Goal: Task Accomplishment & Management: Manage account settings

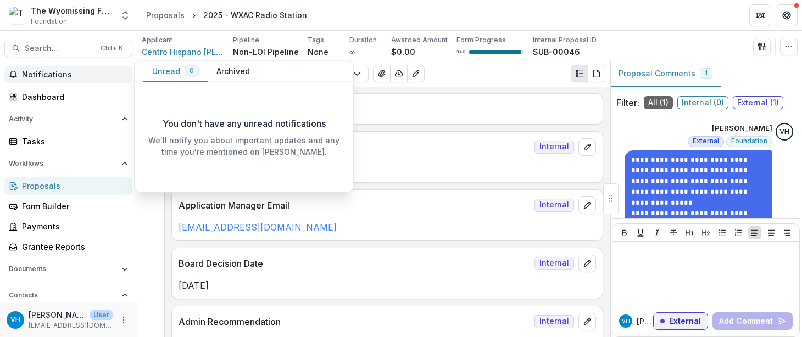
scroll to position [12, 0]
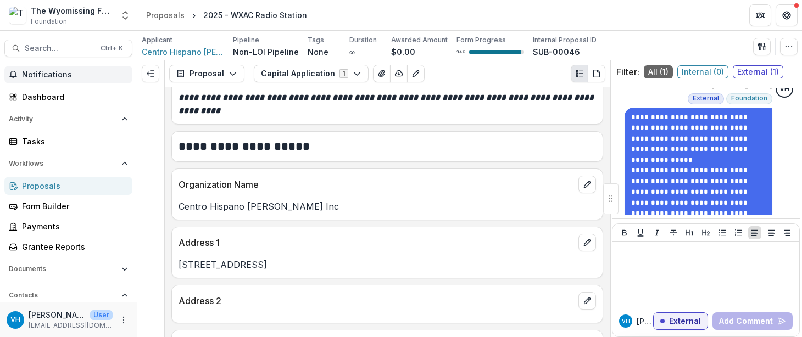
click at [109, 186] on div "Proposals" at bounding box center [73, 186] width 102 height 12
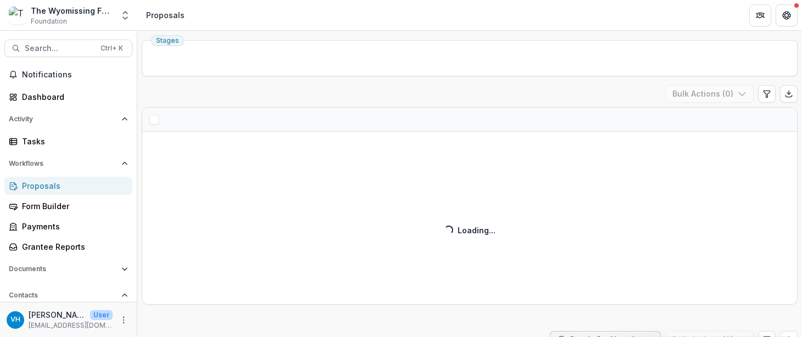
scroll to position [37, 0]
click at [75, 186] on div "Proposals" at bounding box center [73, 186] width 102 height 12
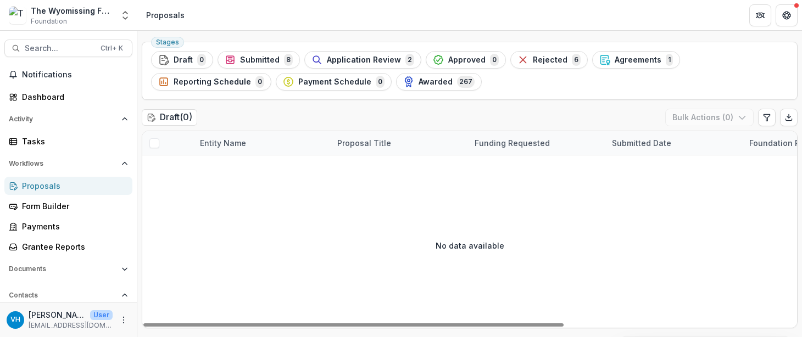
click at [88, 184] on div "Proposals" at bounding box center [73, 186] width 102 height 12
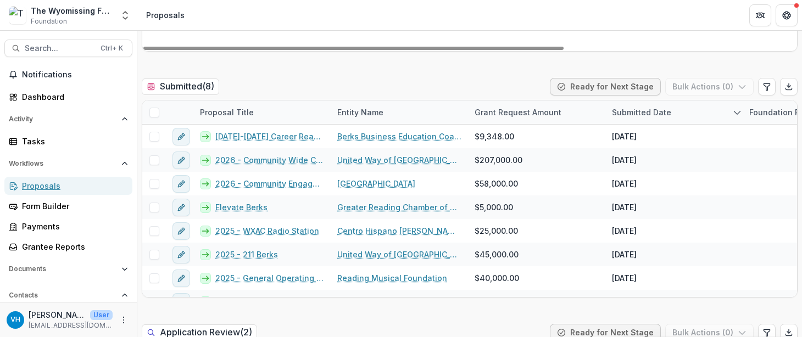
scroll to position [314, 0]
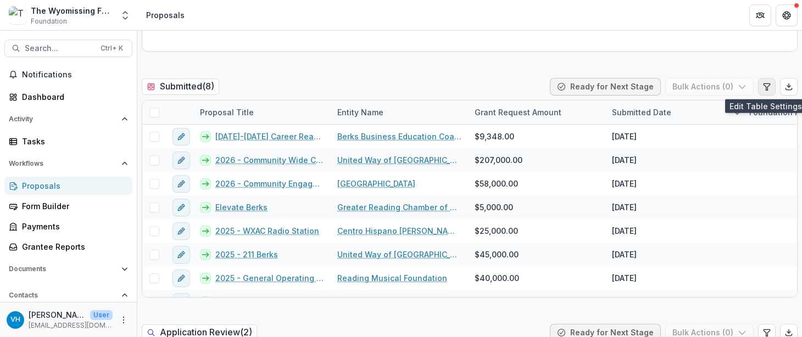
click at [766, 84] on icon "Edit table settings" at bounding box center [766, 86] width 9 height 9
select select "******"
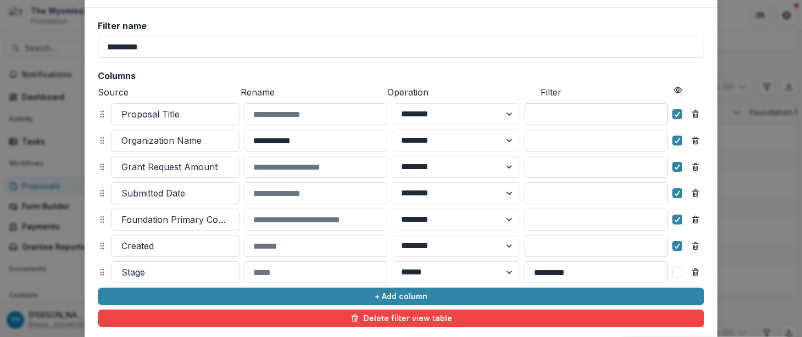
scroll to position [0, 0]
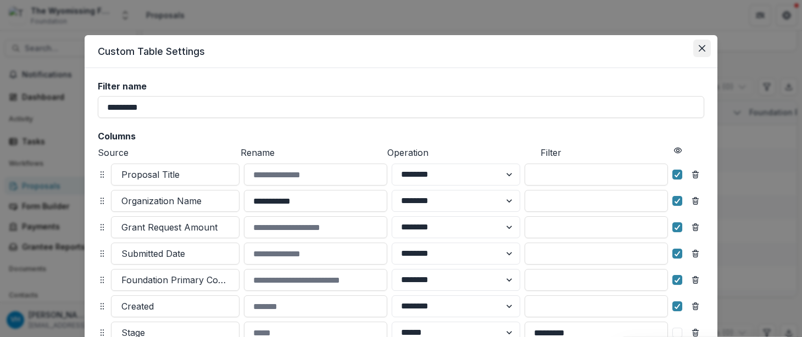
click at [701, 43] on button "Close" at bounding box center [702, 49] width 18 height 18
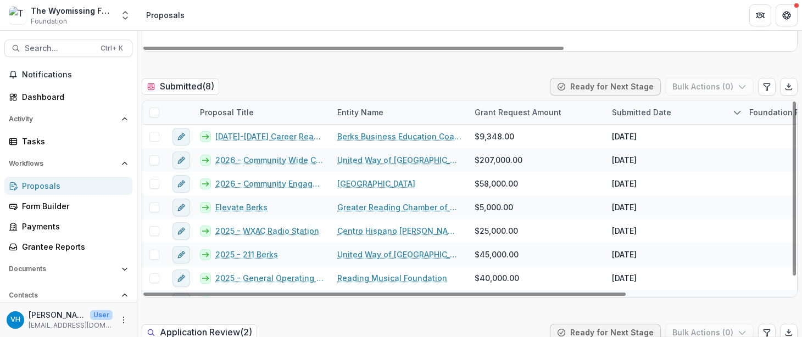
click at [77, 189] on div "Proposals" at bounding box center [73, 186] width 102 height 12
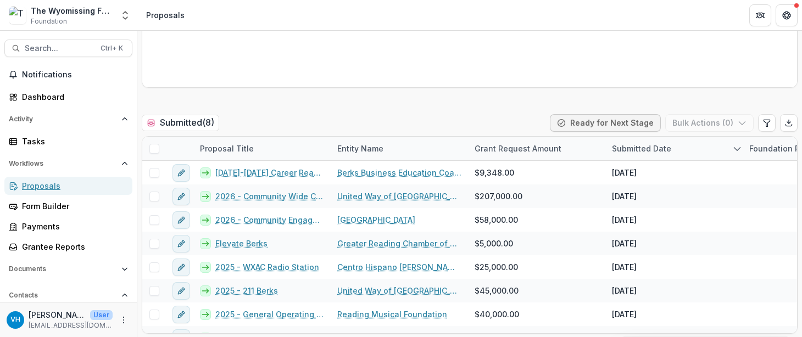
scroll to position [350, 0]
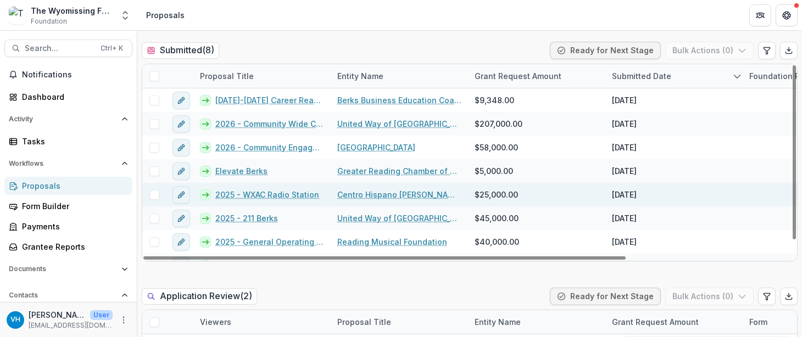
click at [282, 185] on div "2025 - WXAC Radio Station" at bounding box center [261, 195] width 137 height 24
click at [286, 193] on link "2025 - WXAC Radio Station" at bounding box center [267, 195] width 104 height 12
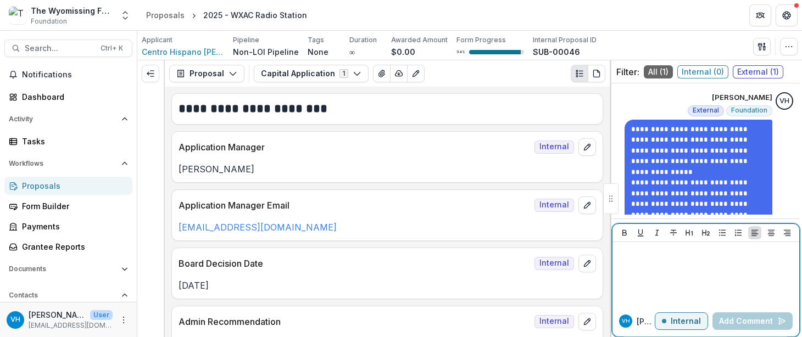
click at [687, 327] on button "Internal" at bounding box center [681, 322] width 53 height 18
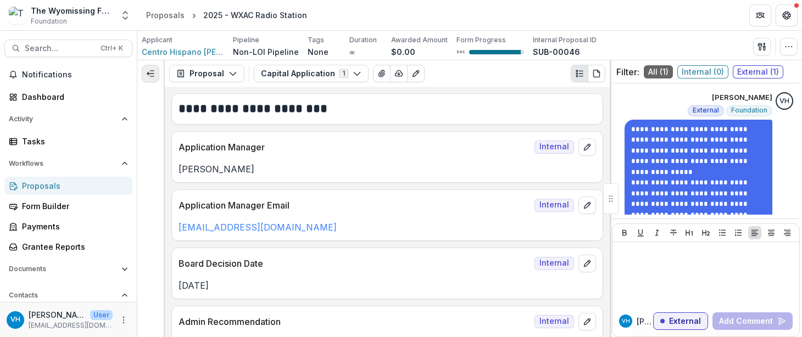
click at [152, 74] on icon "Expand left" at bounding box center [150, 73] width 9 height 9
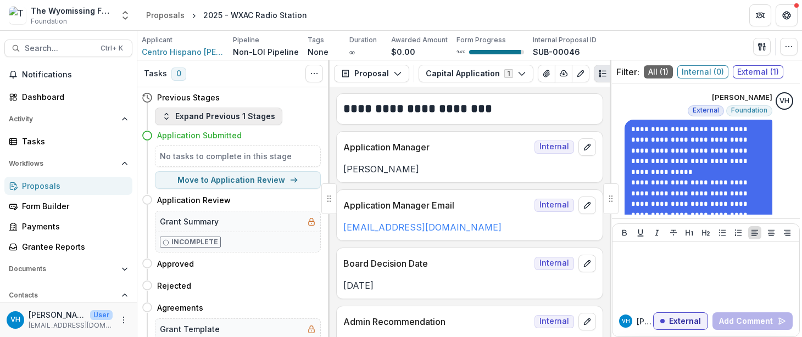
click at [222, 117] on button "Expand Previous 1 Stages" at bounding box center [218, 117] width 127 height 18
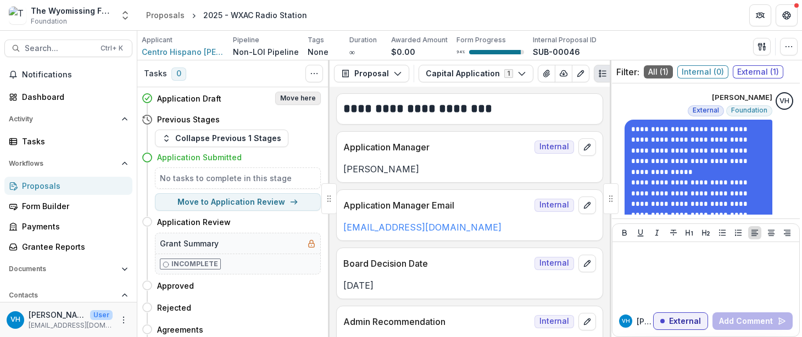
click at [298, 96] on button "Move here" at bounding box center [298, 98] width 46 height 13
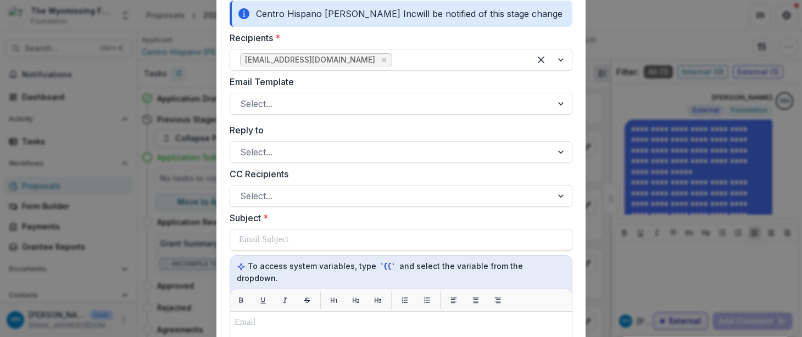
scroll to position [140, 0]
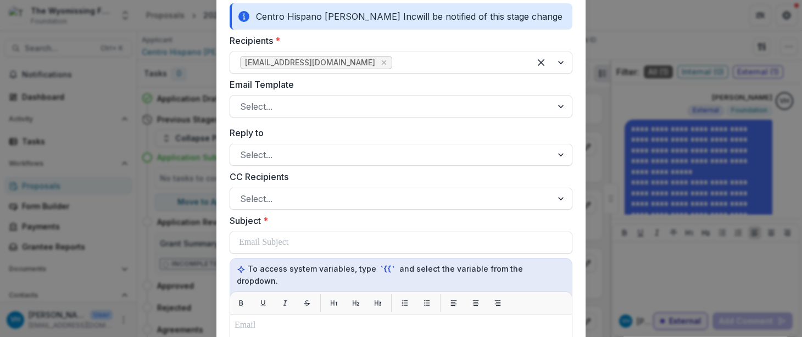
click at [383, 90] on label "Email Template" at bounding box center [398, 84] width 336 height 13
click at [243, 100] on input "Email Template" at bounding box center [241, 106] width 3 height 13
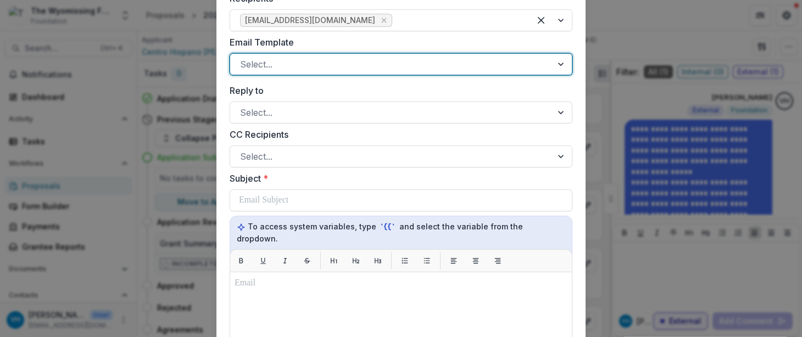
scroll to position [190, 0]
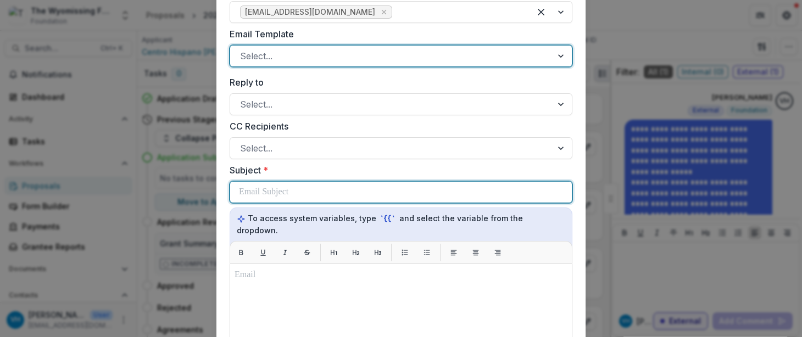
click at [302, 187] on div at bounding box center [401, 192] width 324 height 21
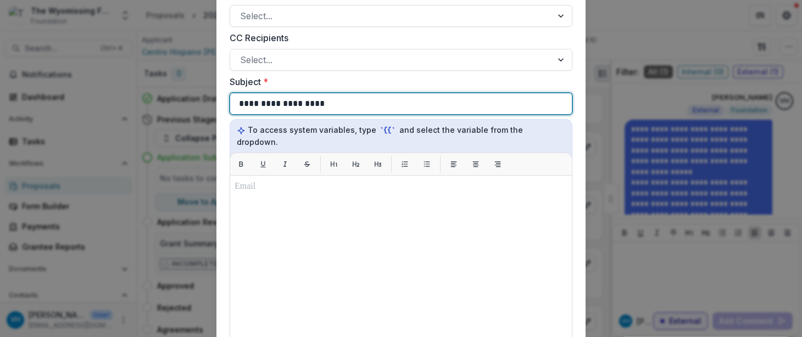
scroll to position [281, 0]
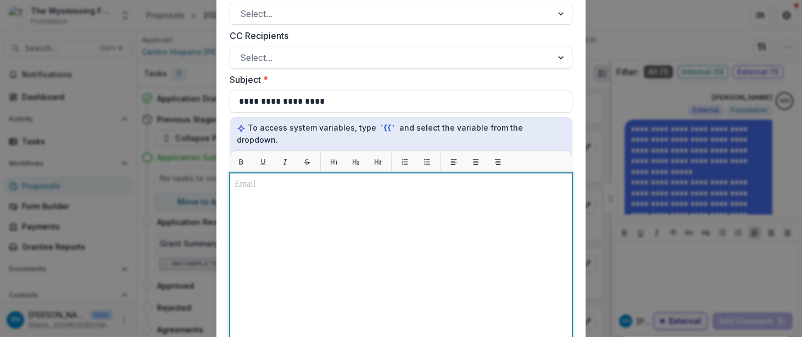
click at [270, 247] on div at bounding box center [401, 310] width 333 height 265
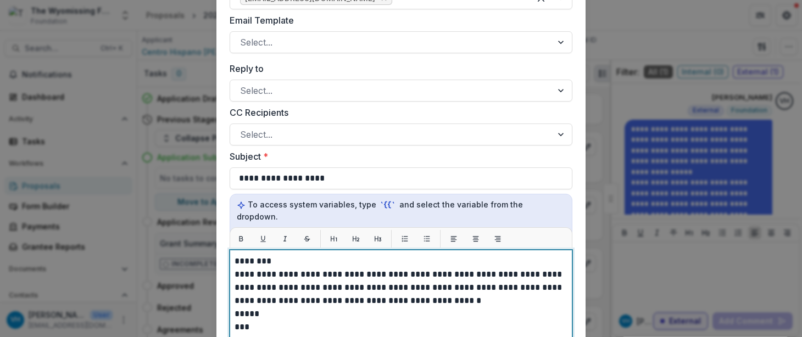
scroll to position [125, 0]
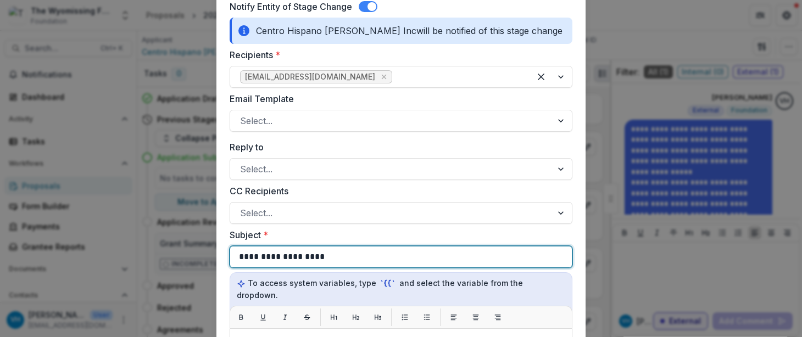
click at [255, 257] on p "**********" at bounding box center [281, 256] width 85 height 13
click at [255, 257] on p "**********" at bounding box center [305, 256] width 133 height 13
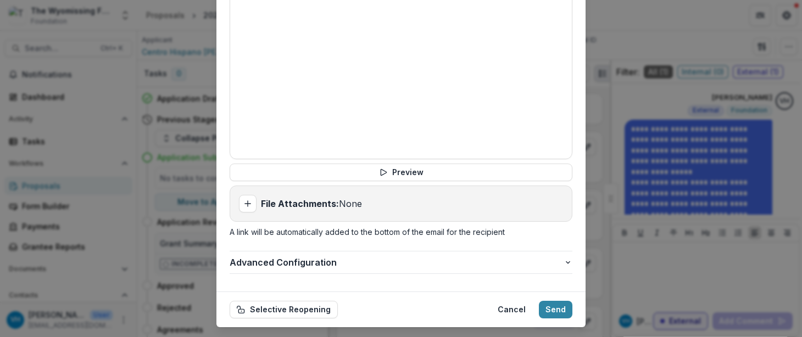
scroll to position [581, 0]
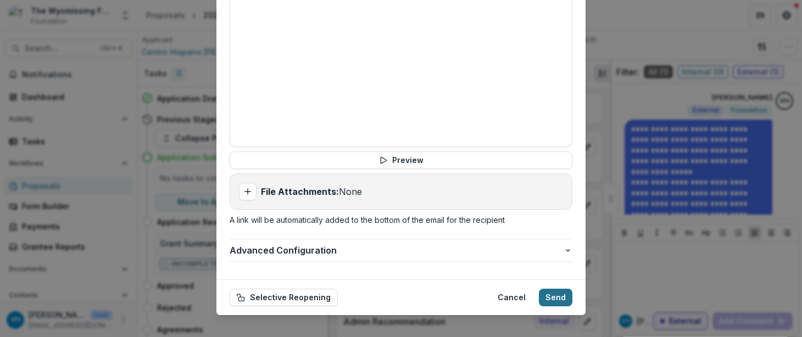
click at [563, 289] on button "Send" at bounding box center [556, 298] width 34 height 18
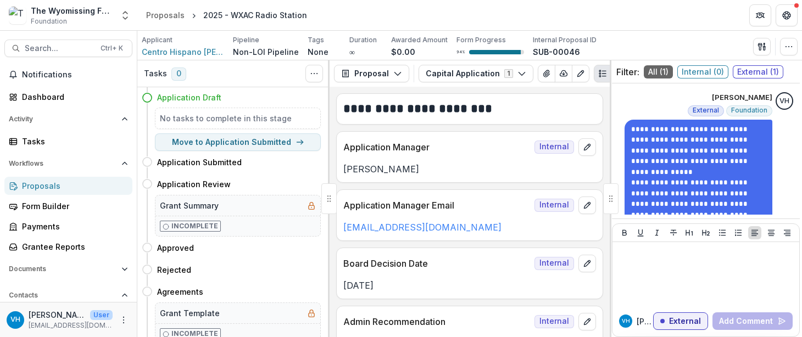
click at [66, 191] on div "Proposals" at bounding box center [73, 186] width 102 height 12
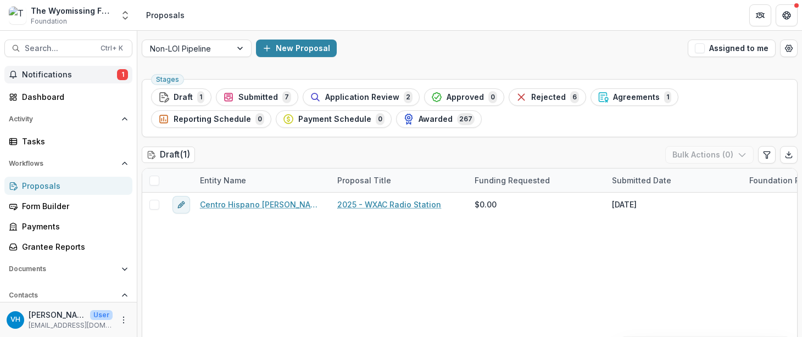
click at [97, 72] on span "Notifications" at bounding box center [69, 74] width 95 height 9
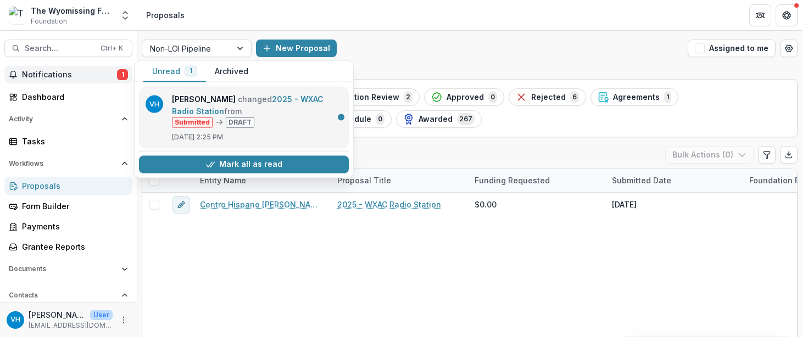
click at [276, 116] on link "2025 - WXAC Radio Station" at bounding box center [248, 104] width 152 height 21
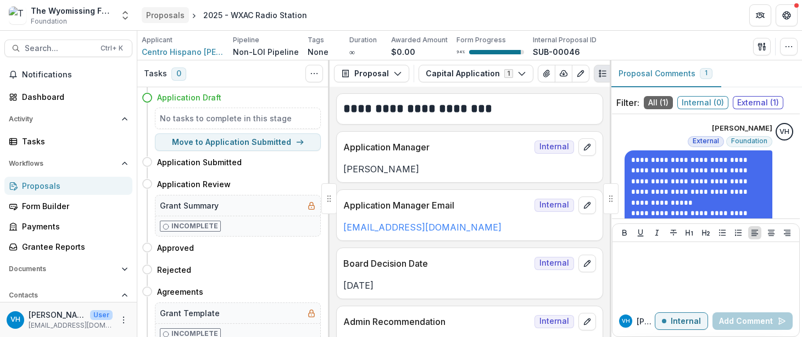
click at [159, 16] on div "Proposals" at bounding box center [165, 15] width 38 height 12
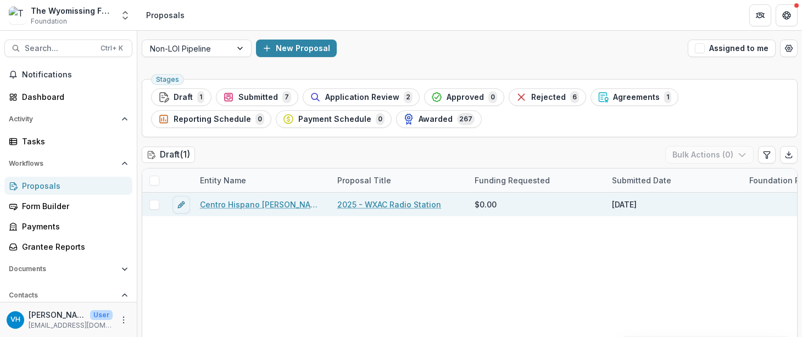
click at [246, 208] on link "Centro Hispano [PERSON_NAME] Inc" at bounding box center [262, 205] width 124 height 12
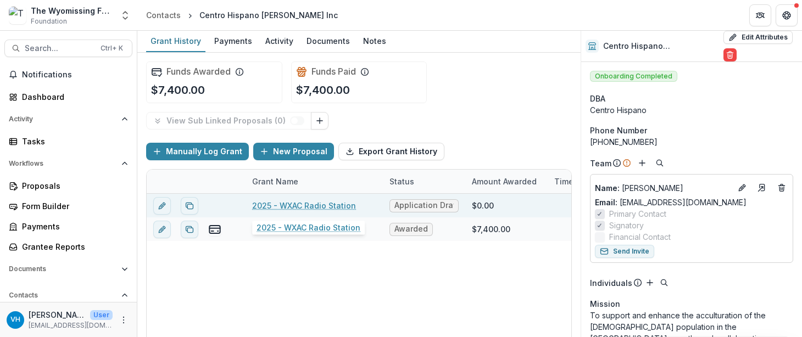
click at [293, 204] on link "2025 - WXAC Radio Station" at bounding box center [304, 206] width 104 height 12
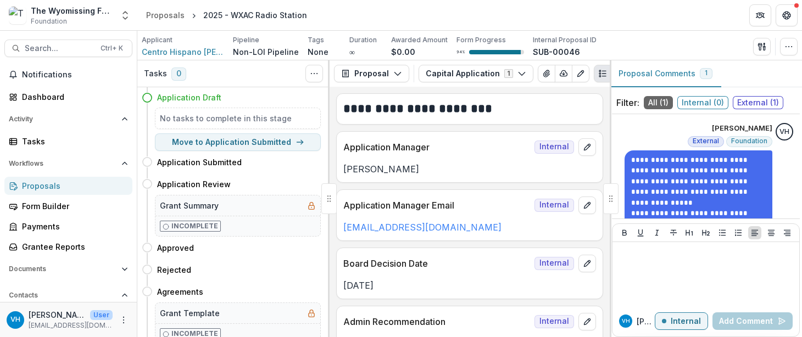
click at [86, 183] on div "Proposals" at bounding box center [73, 186] width 102 height 12
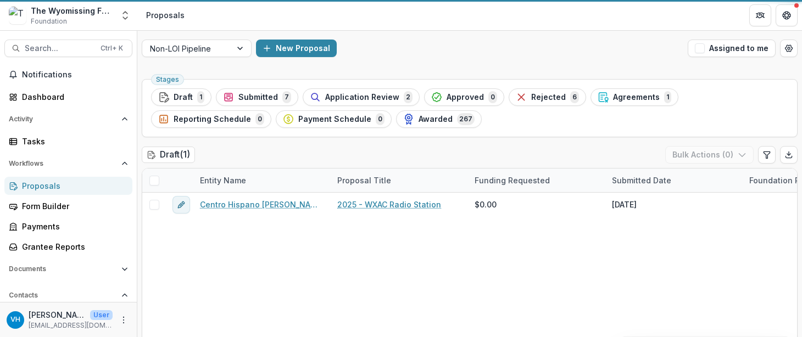
click at [276, 248] on div "Centro Hispano [PERSON_NAME] Inc 2025 - WXAC Radio Station $0.00 [DATE] Capital…" at bounding box center [648, 279] width 1012 height 172
